Goal: Transaction & Acquisition: Obtain resource

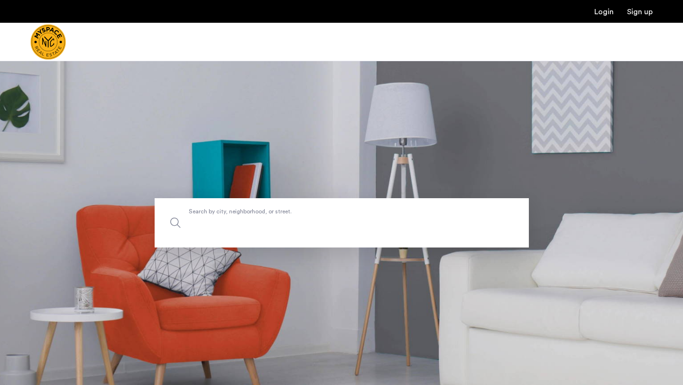
click at [285, 206] on input "Search by city, neighborhood, or street." at bounding box center [342, 222] width 374 height 49
click at [290, 219] on input "Search by city, neighborhood, or street." at bounding box center [342, 222] width 374 height 49
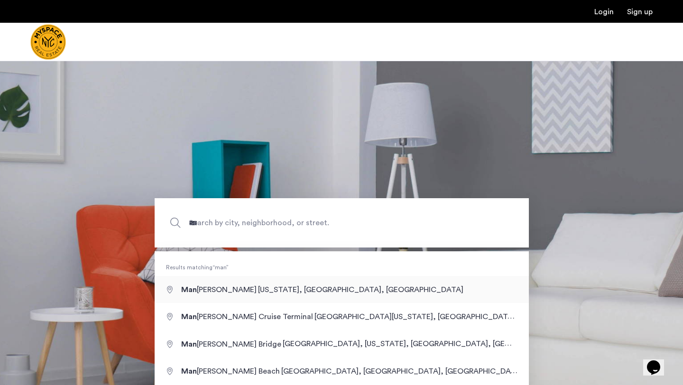
type input "**********"
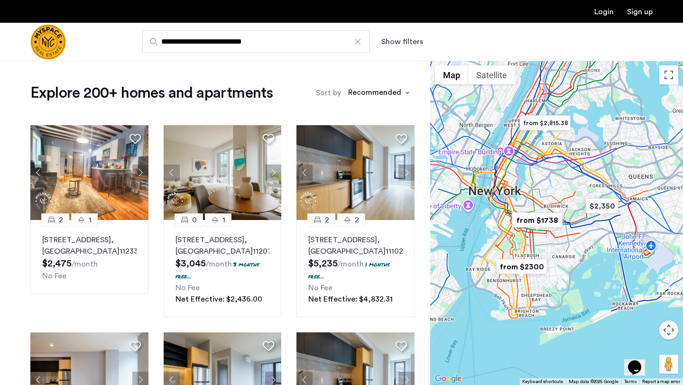
click at [415, 38] on button "Show filters" at bounding box center [402, 41] width 42 height 11
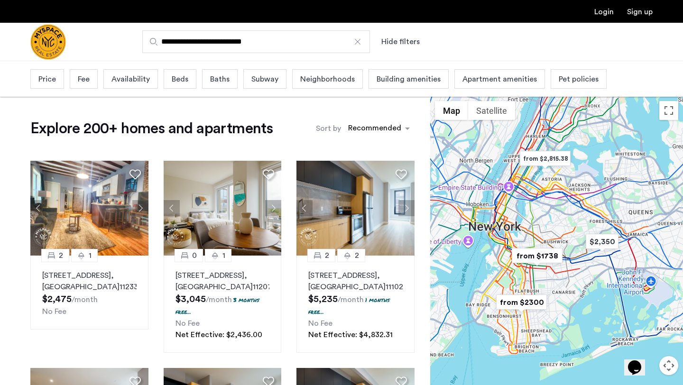
click at [172, 78] on span "Beds" at bounding box center [180, 79] width 17 height 11
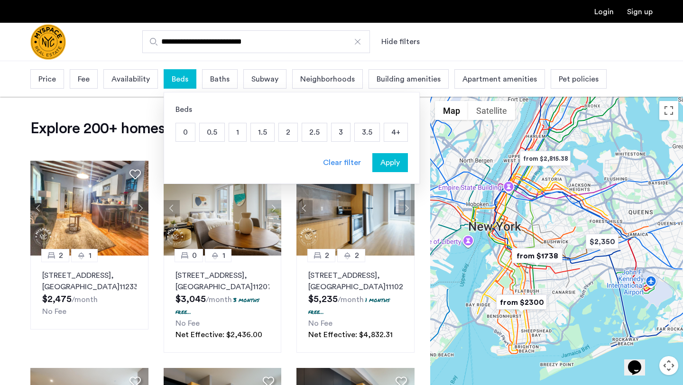
click at [237, 130] on p "1" at bounding box center [237, 132] width 17 height 18
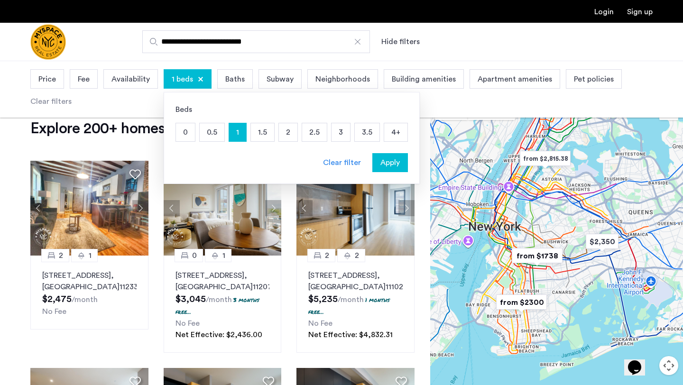
click at [399, 161] on div "Apply" at bounding box center [390, 162] width 30 height 11
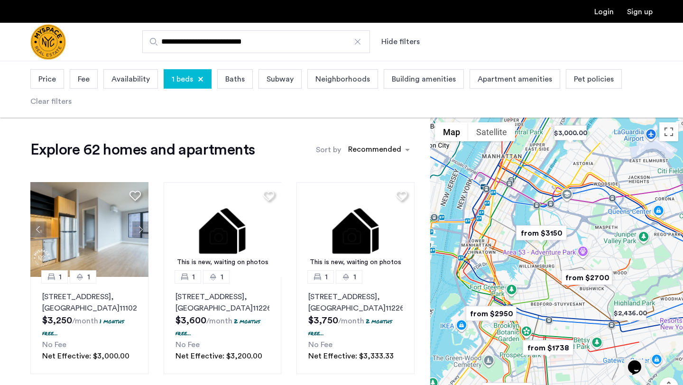
click at [41, 75] on span "Price" at bounding box center [47, 79] width 18 height 11
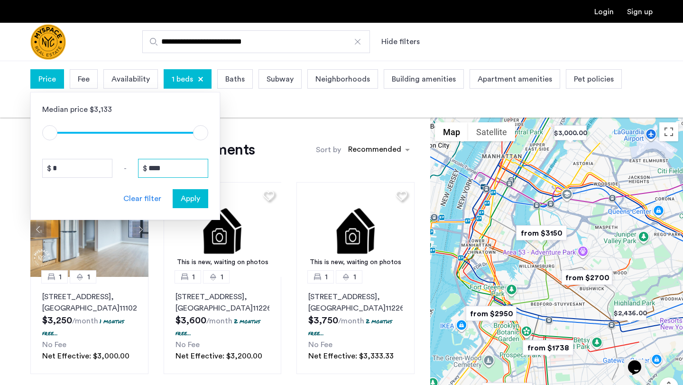
click at [187, 168] on input "****" at bounding box center [173, 168] width 70 height 19
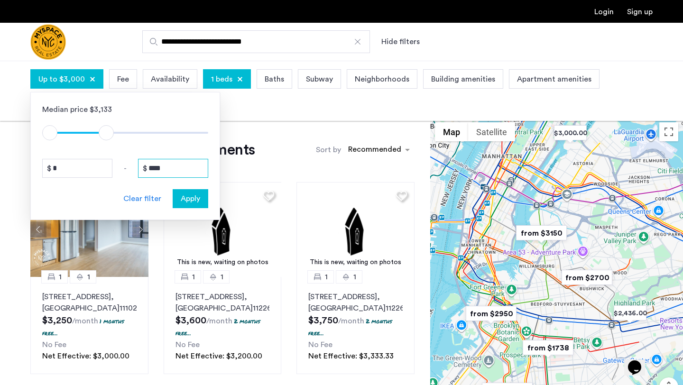
type input "****"
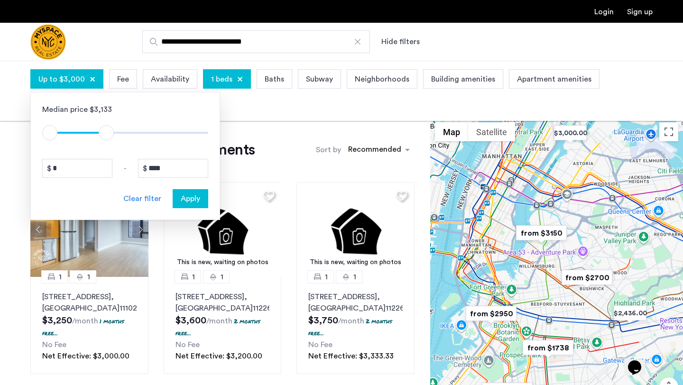
click at [199, 197] on span "Apply" at bounding box center [190, 198] width 19 height 11
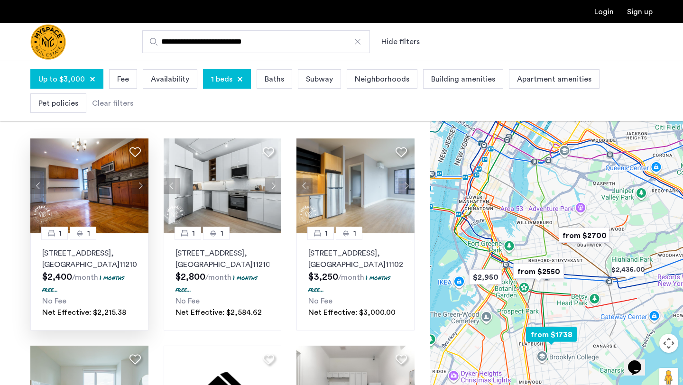
scroll to position [40, 0]
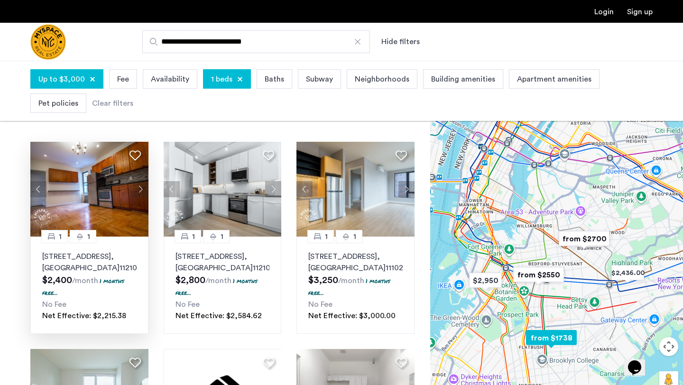
click at [138, 188] on button "Next apartment" at bounding box center [140, 189] width 16 height 16
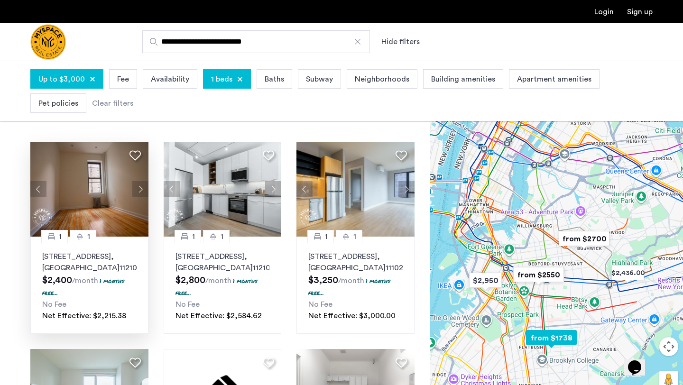
click at [138, 188] on button "Next apartment" at bounding box center [140, 189] width 16 height 16
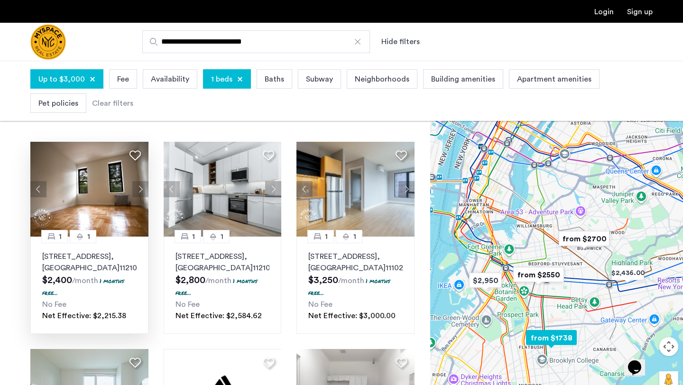
click at [138, 188] on button "Next apartment" at bounding box center [140, 189] width 16 height 16
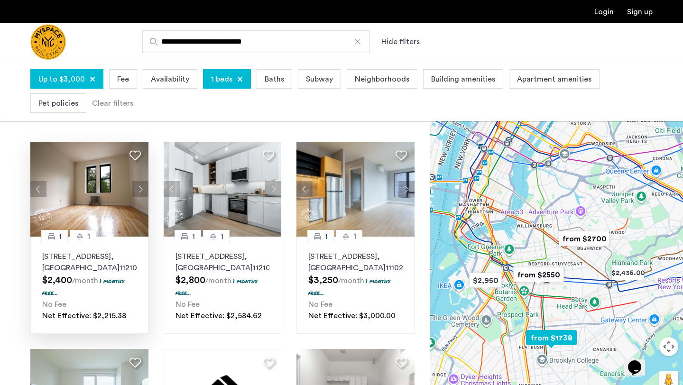
click at [137, 188] on button "Next apartment" at bounding box center [140, 189] width 16 height 16
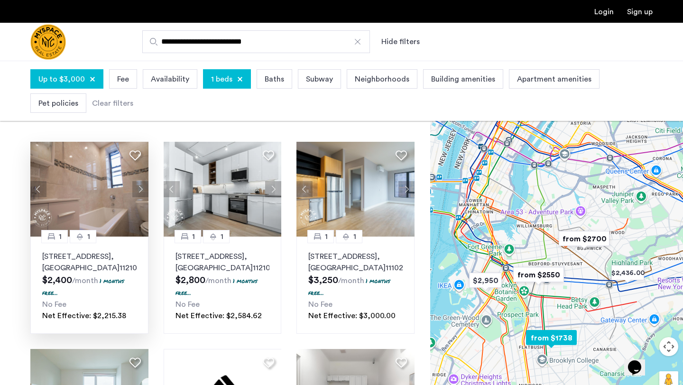
click at [137, 188] on button "Next apartment" at bounding box center [140, 189] width 16 height 16
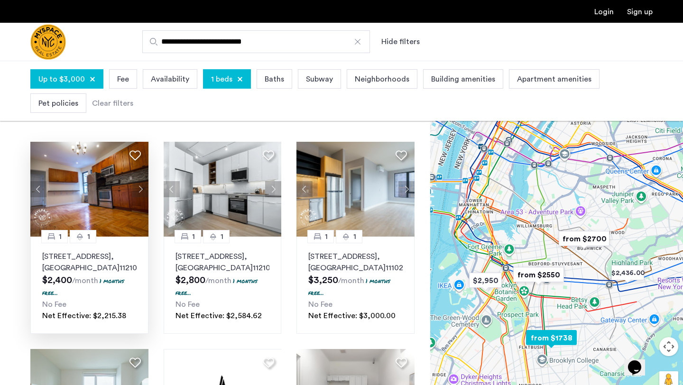
click at [137, 188] on button "Next apartment" at bounding box center [140, 189] width 16 height 16
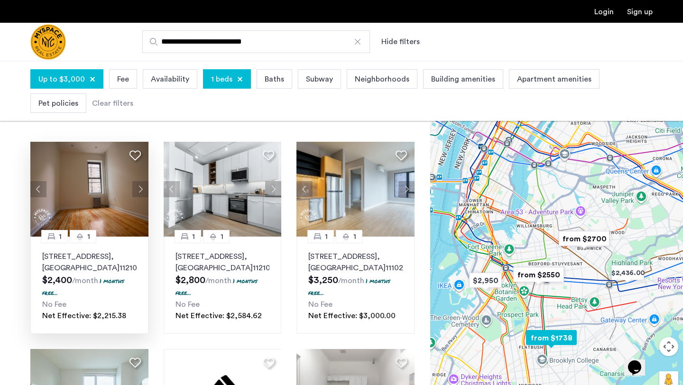
click at [53, 202] on img at bounding box center [89, 189] width 118 height 95
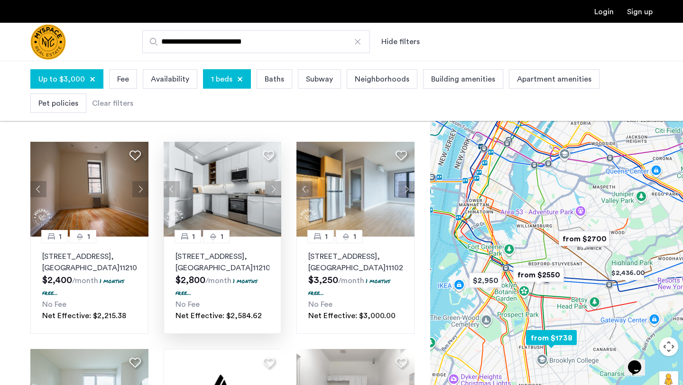
click at [272, 184] on button "Next apartment" at bounding box center [273, 189] width 16 height 16
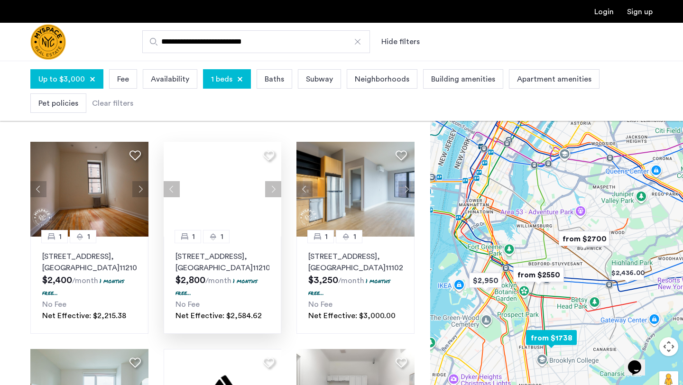
click at [272, 184] on div at bounding box center [223, 189] width 118 height 95
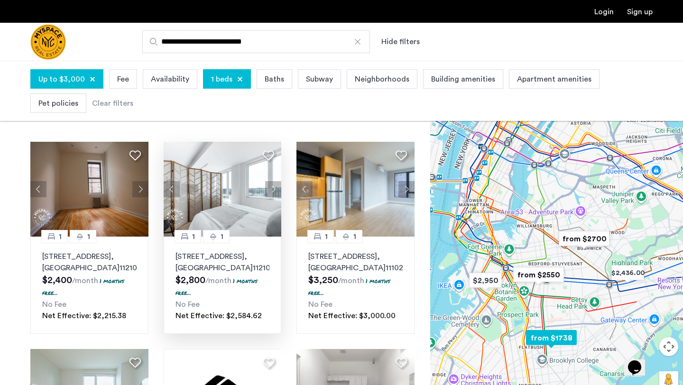
click at [222, 195] on img at bounding box center [223, 189] width 118 height 95
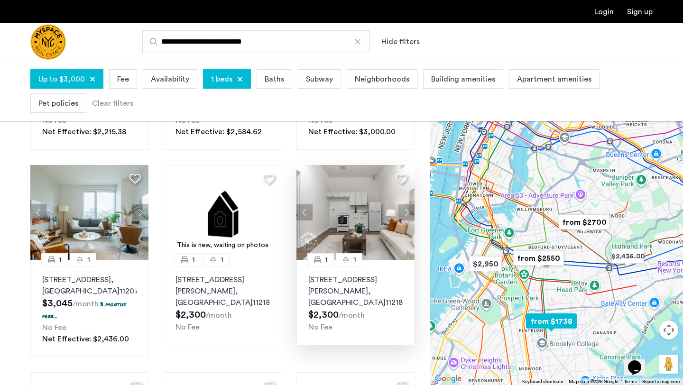
scroll to position [228, 0]
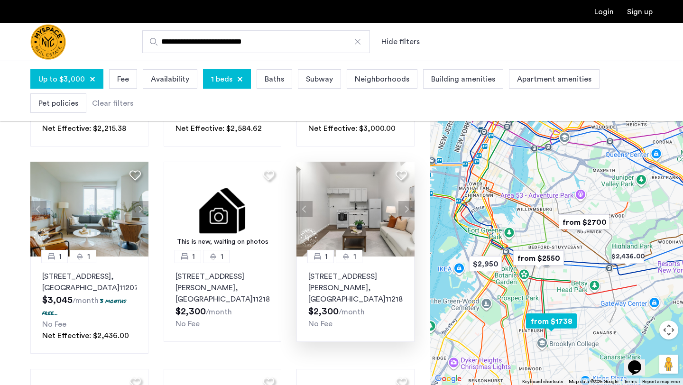
click at [358, 237] on img at bounding box center [355, 209] width 118 height 95
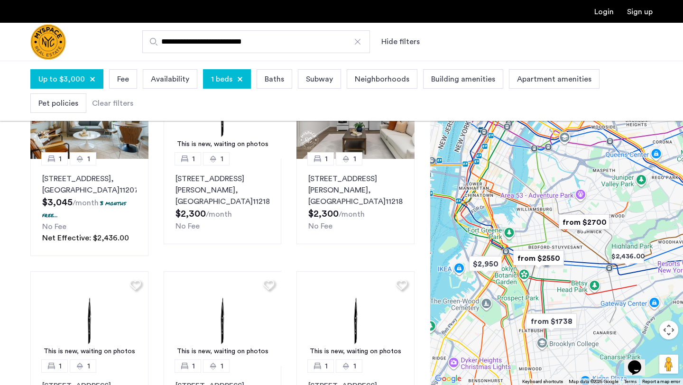
scroll to position [285, 0]
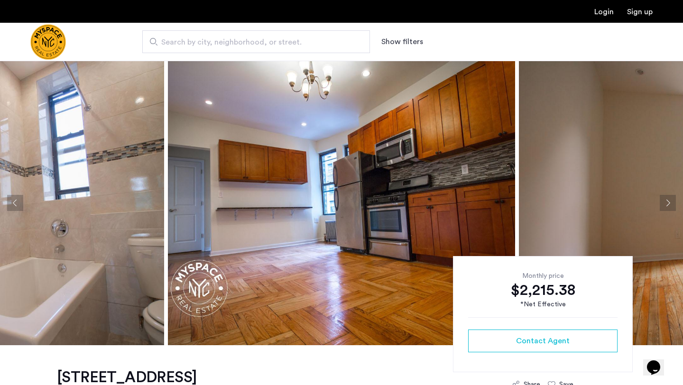
click at [667, 198] on button "Next apartment" at bounding box center [668, 203] width 16 height 16
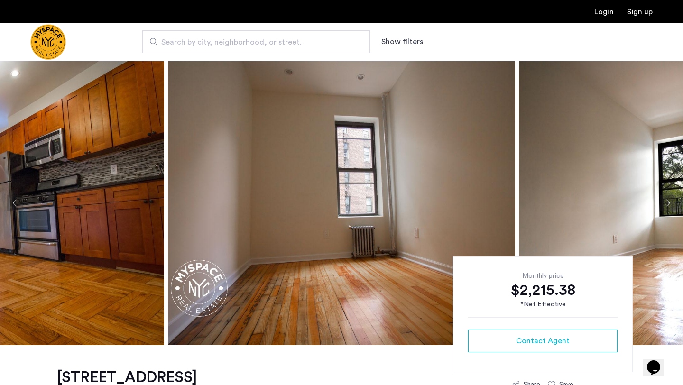
click at [668, 198] on button "Next apartment" at bounding box center [668, 203] width 16 height 16
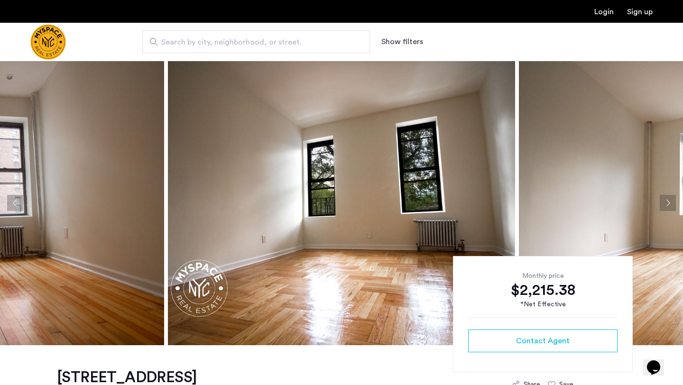
click at [668, 198] on button "Next apartment" at bounding box center [668, 203] width 16 height 16
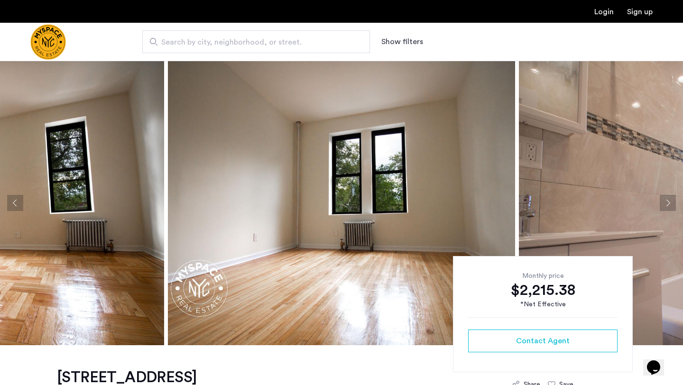
click at [668, 198] on button "Next apartment" at bounding box center [668, 203] width 16 height 16
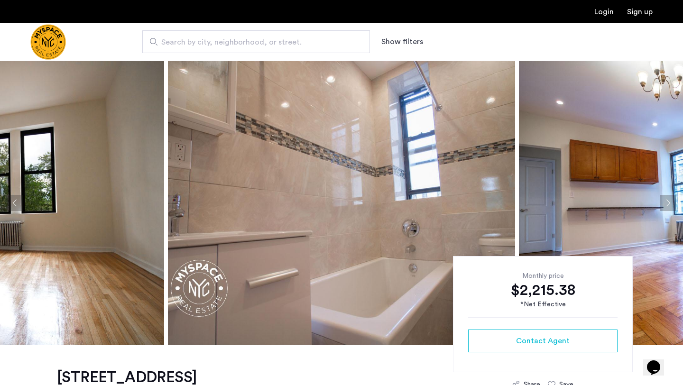
click at [667, 198] on button "Next apartment" at bounding box center [668, 203] width 16 height 16
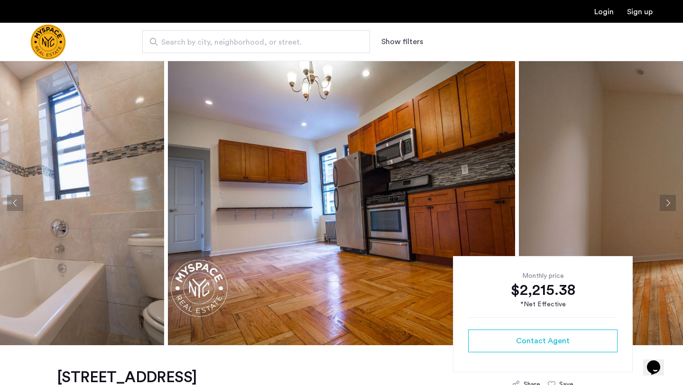
click at [667, 198] on button "Next apartment" at bounding box center [668, 203] width 16 height 16
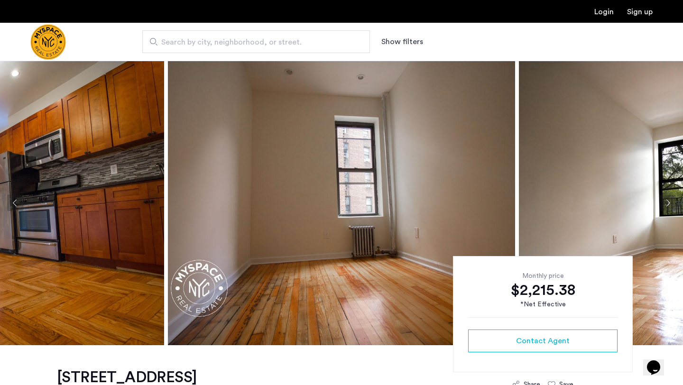
scroll to position [86, 0]
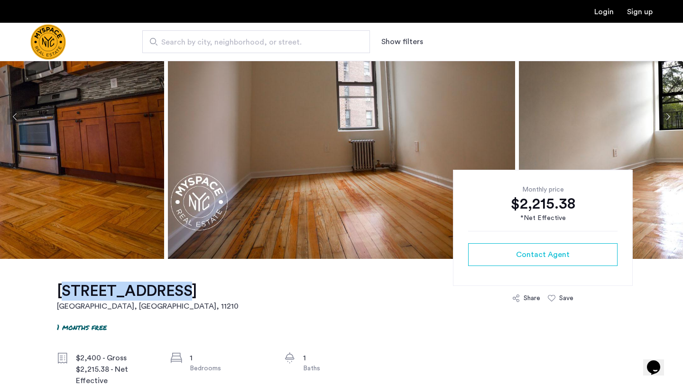
drag, startPoint x: 45, startPoint y: 292, endPoint x: 146, endPoint y: 296, distance: 100.6
copy h1 "[STREET_ADDRESS]"
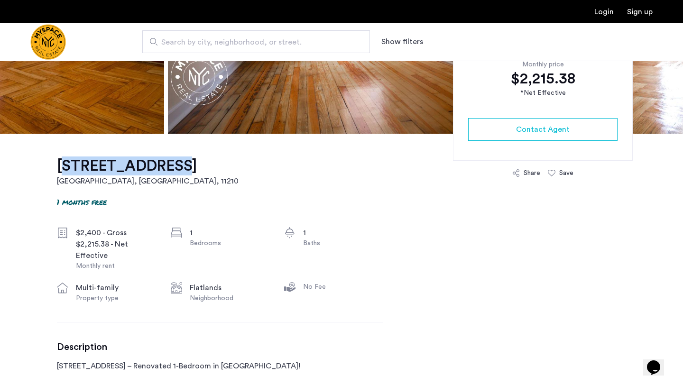
scroll to position [226, 0]
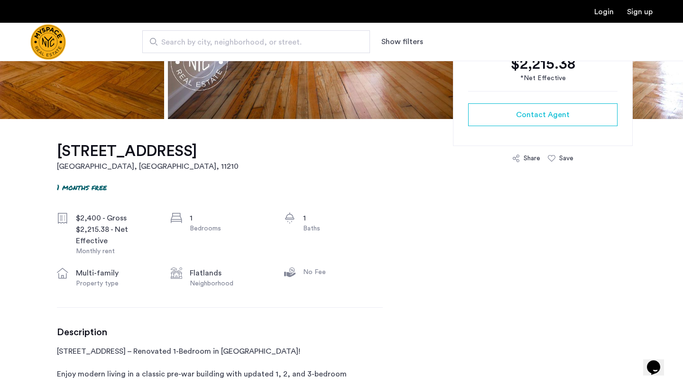
click at [211, 317] on div "[STREET_ADDRESS] 1 months free $2,400 - Gross $2,215.38 - Net Effective Monthly…" at bounding box center [220, 322] width 326 height 407
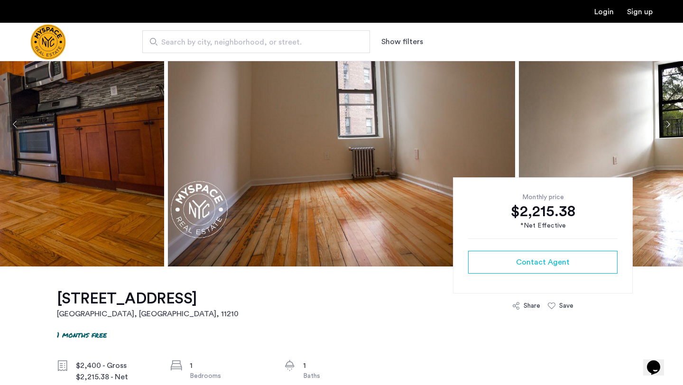
scroll to position [0, 0]
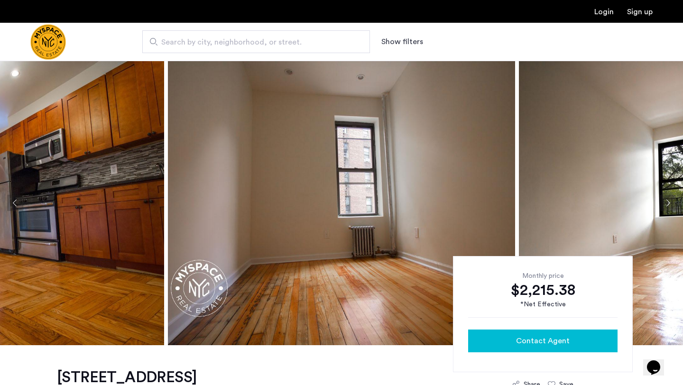
click at [517, 335] on div "Contact Agent" at bounding box center [543, 340] width 134 height 11
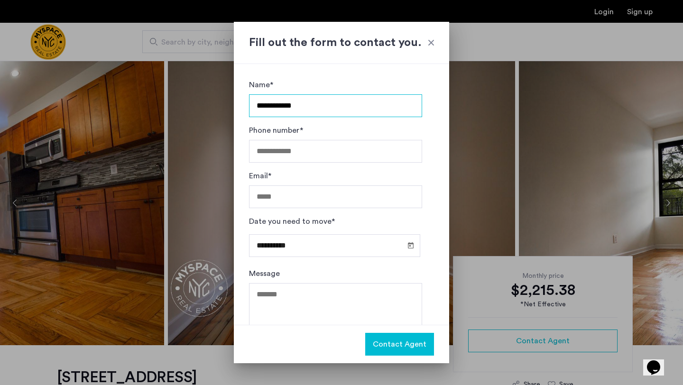
type input "**********"
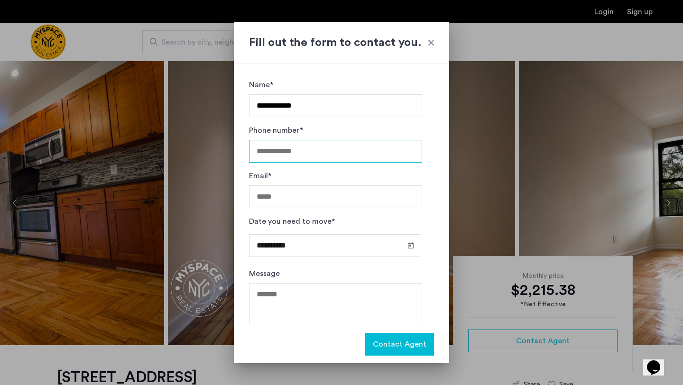
click at [268, 160] on input "Phone number*" at bounding box center [335, 151] width 173 height 23
type input "**********"
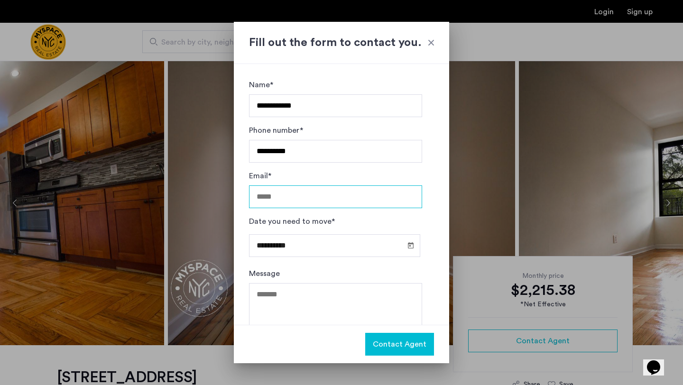
type input "**********"
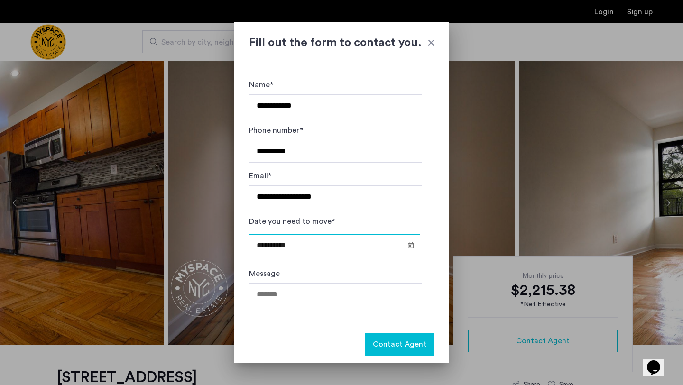
click at [348, 241] on input "**********" at bounding box center [334, 245] width 171 height 23
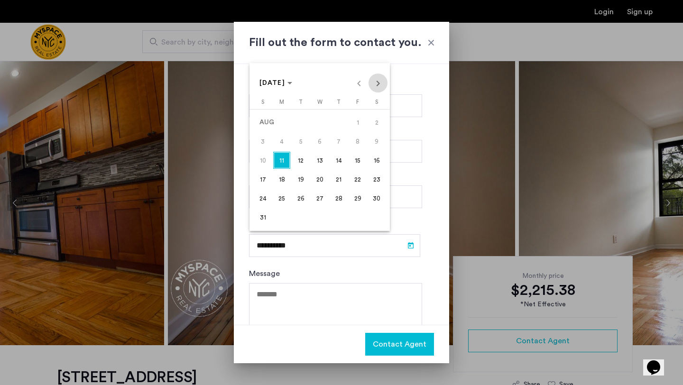
click at [375, 81] on span "Next month" at bounding box center [378, 83] width 19 height 19
click at [281, 134] on span "1" at bounding box center [281, 141] width 17 height 17
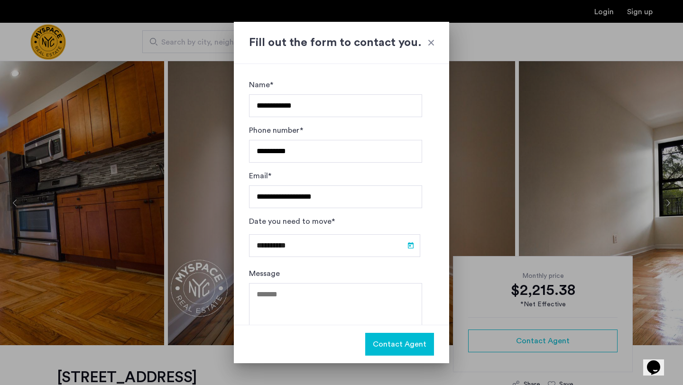
type input "**********"
click at [347, 303] on textarea "Message" at bounding box center [335, 311] width 173 height 57
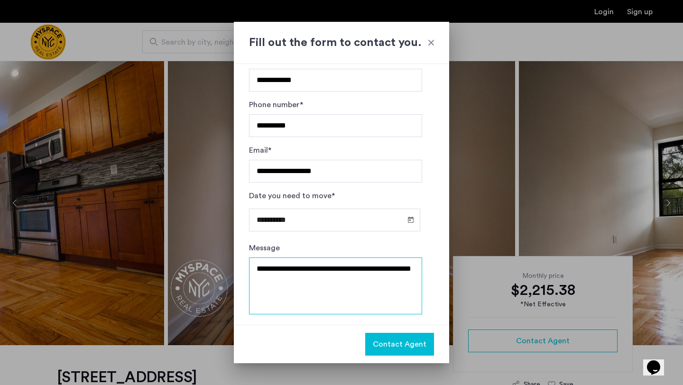
click at [285, 270] on textarea "**********" at bounding box center [335, 286] width 173 height 57
type textarea "**********"
click at [394, 339] on span "Contact Agent" at bounding box center [400, 344] width 54 height 11
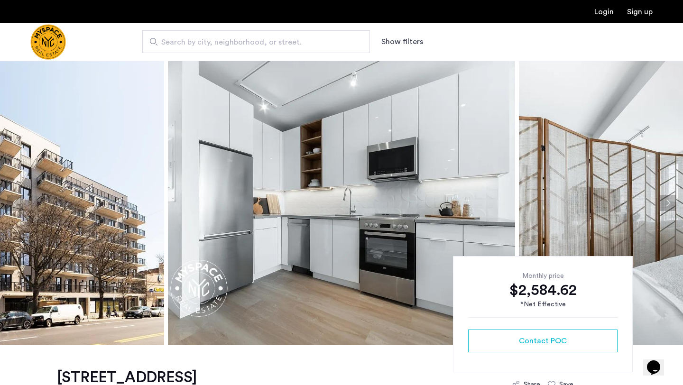
scroll to position [103, 0]
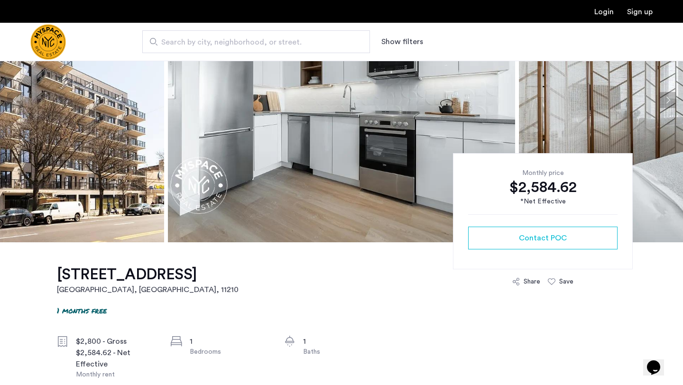
drag, startPoint x: 51, startPoint y: 273, endPoint x: 200, endPoint y: 280, distance: 149.6
copy h1 "1457 Flatbush Avenue"
